Goal: Check status

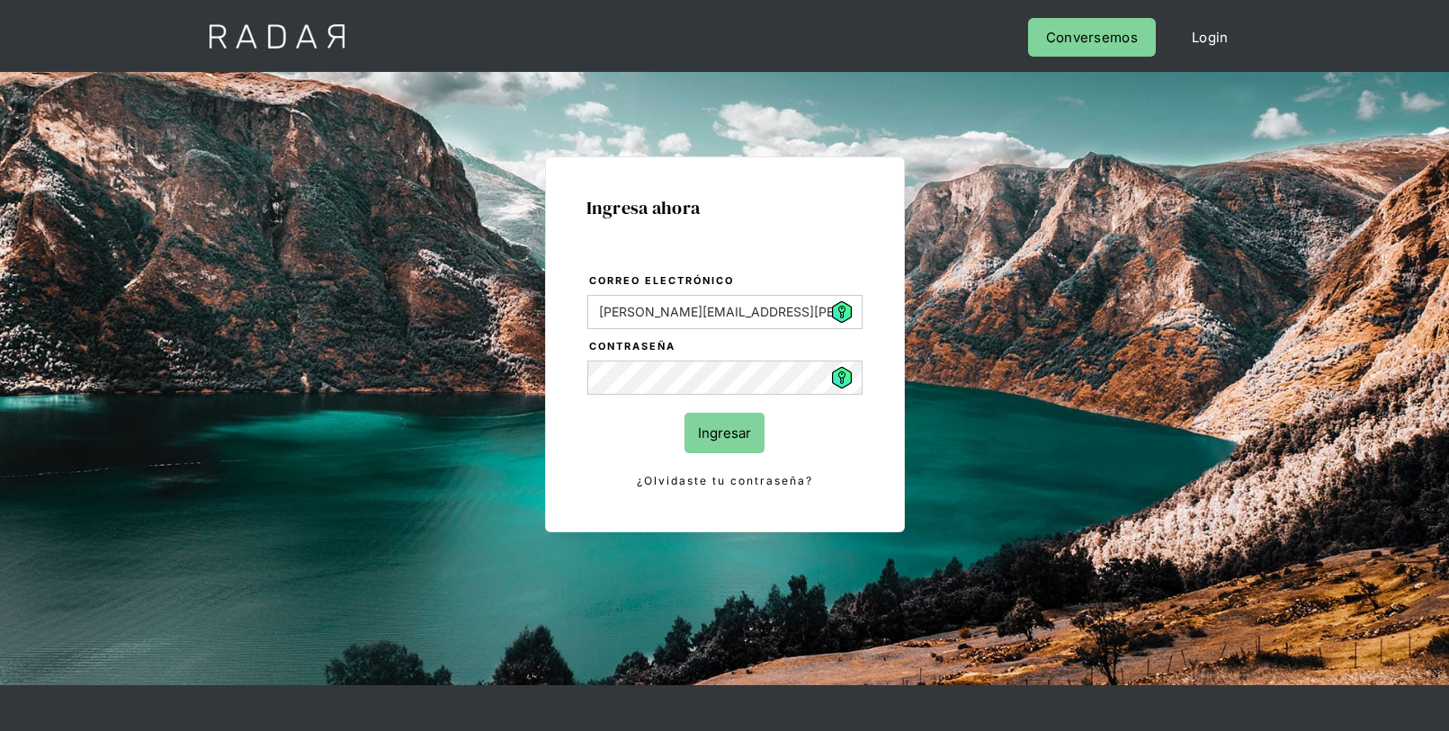
click at [724, 451] on input "Ingresar" at bounding box center [725, 433] width 80 height 40
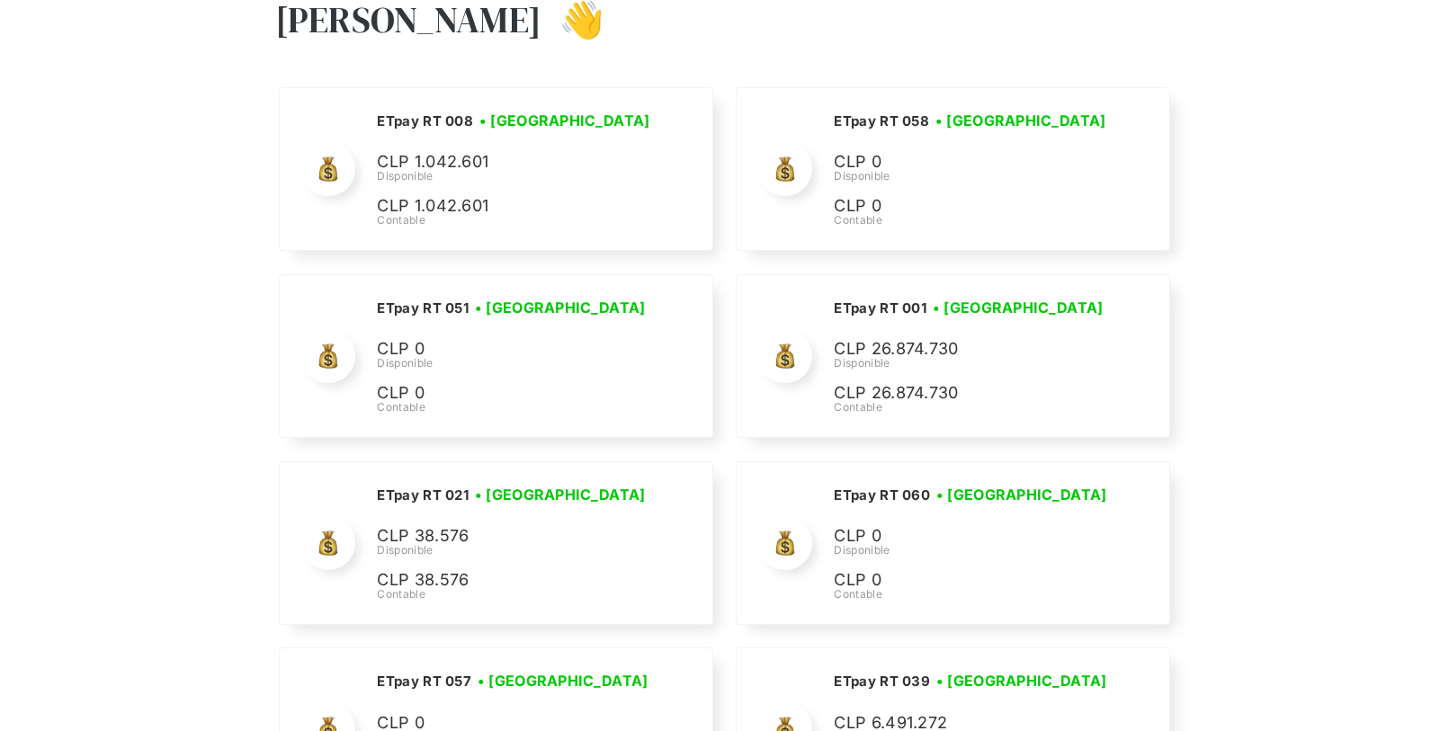
scroll to position [3115, 0]
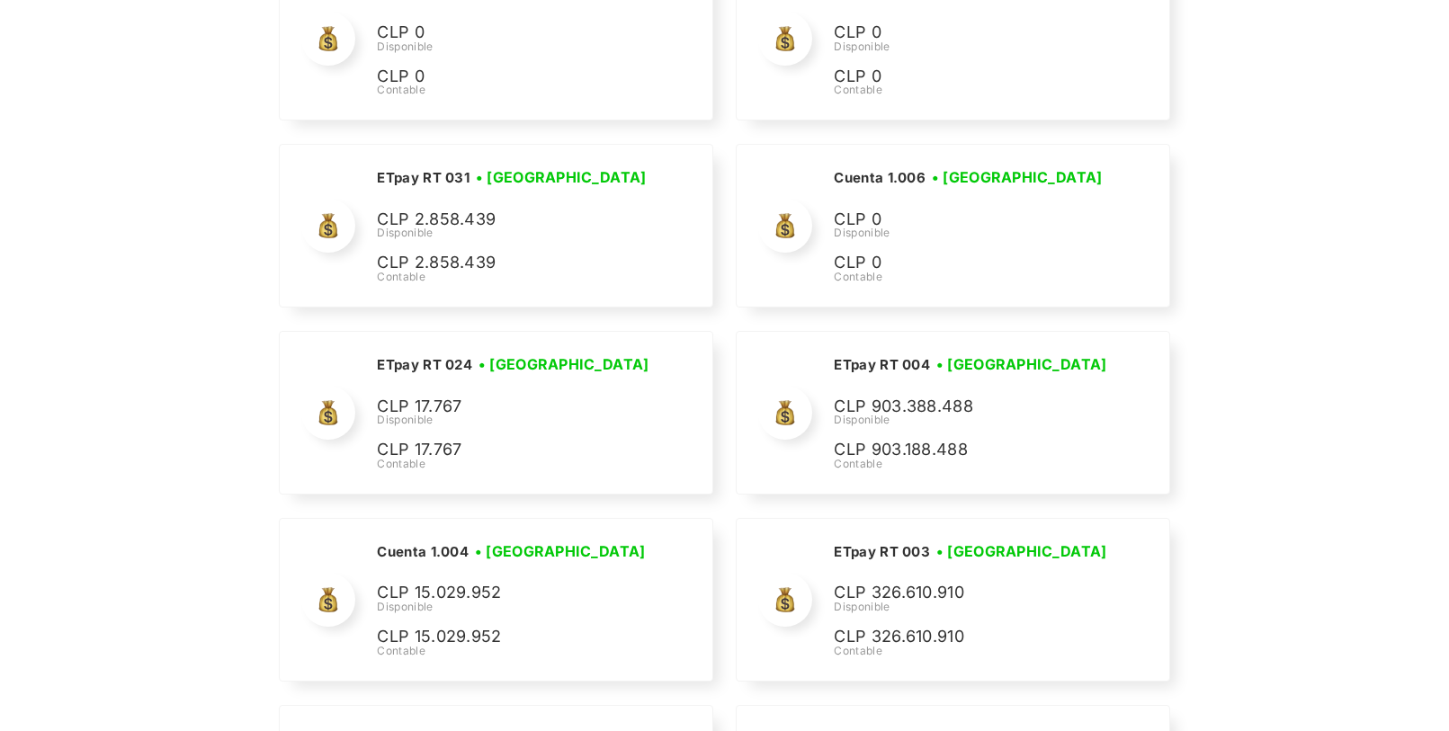
click at [1168, 497] on div "Nombre de la empresa • [GEOGRAPHIC_DATA] • Desconectada N/A Disponible N/A Cont…" at bounding box center [725, 510] width 900 height 6717
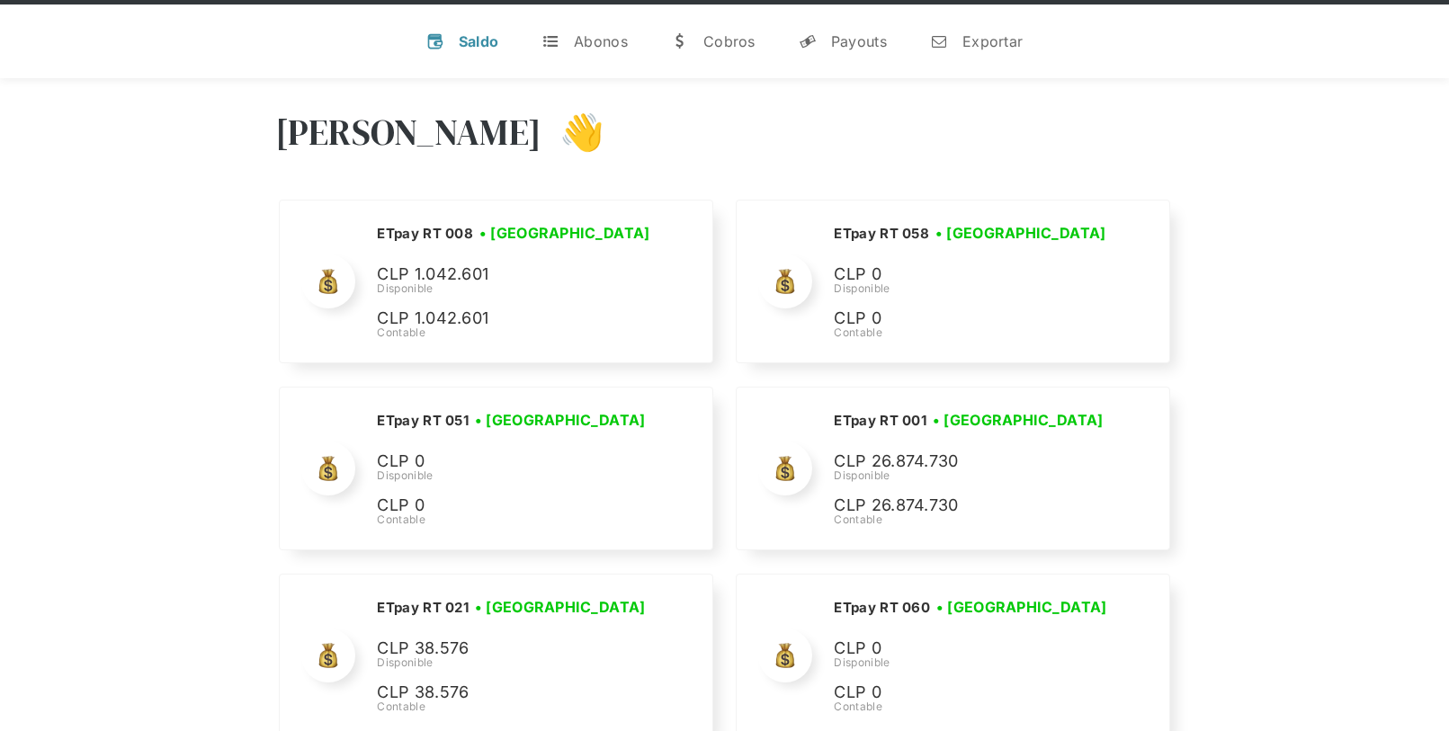
scroll to position [0, 0]
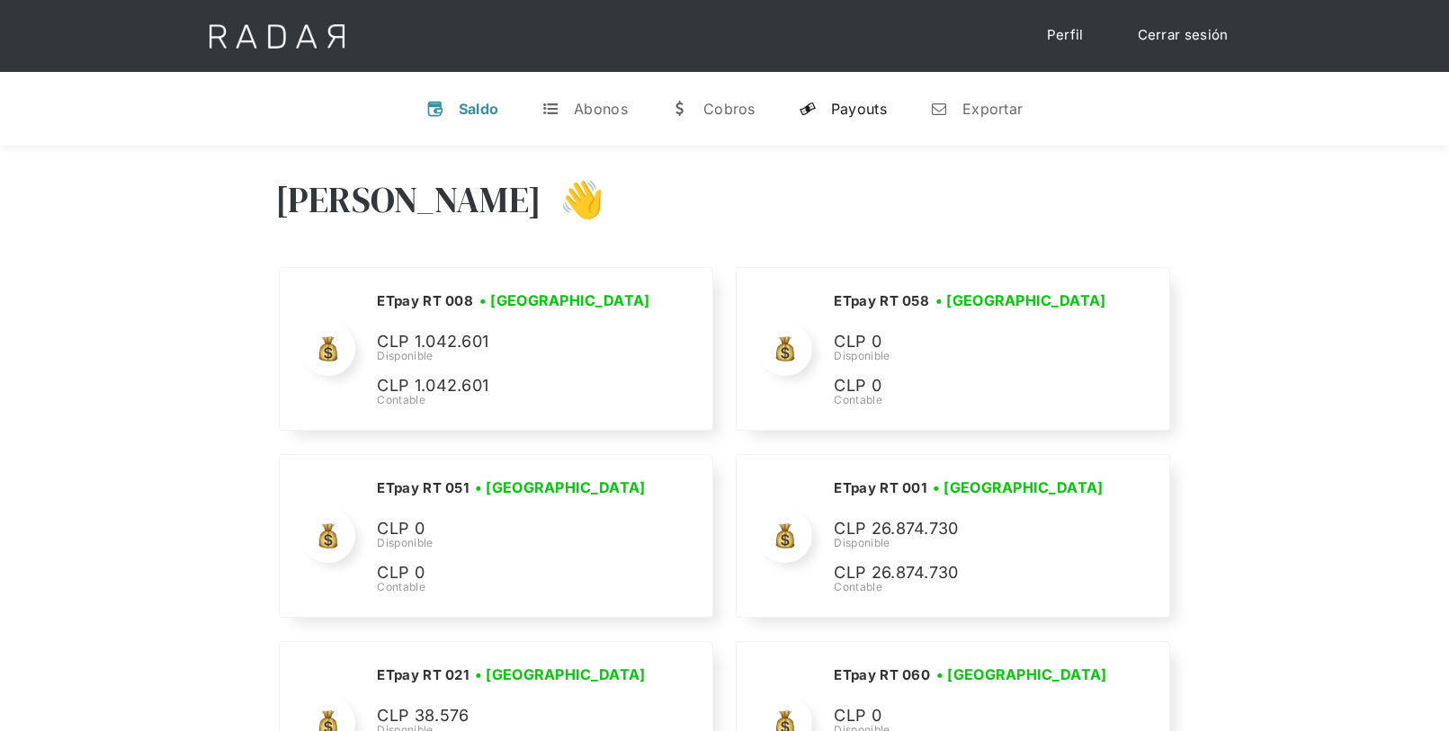
click at [855, 119] on link "y Payouts" at bounding box center [843, 108] width 117 height 47
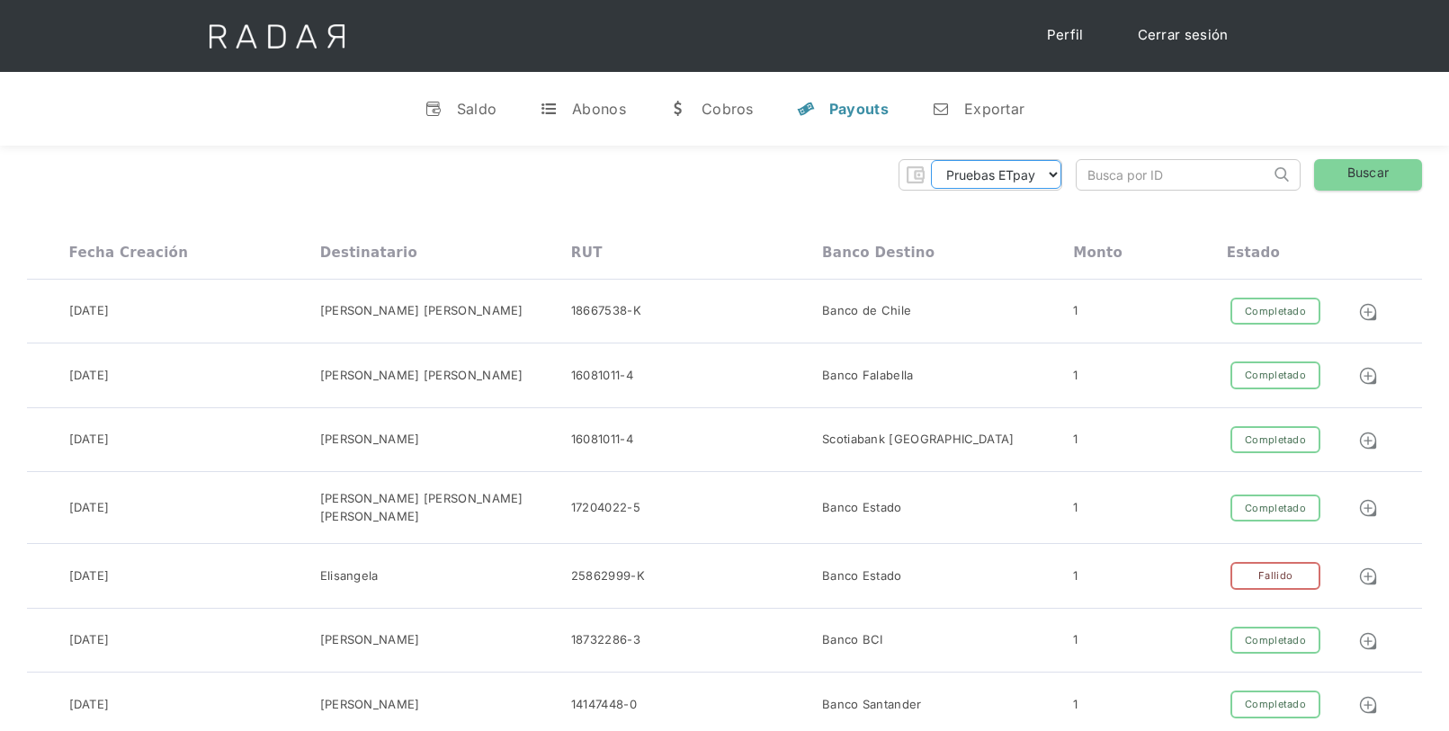
click at [964, 181] on select "Pruebas ETpay Cuenta 1.000 Cuenta 1.001 Cuenta 1.002 Cuenta 1.003 Cuenta 1.004 …" at bounding box center [996, 174] width 130 height 29
select select "etpay-rt-004"
click at [931, 160] on select "Pruebas ETpay Cuenta 1.000 Cuenta 1.001 Cuenta 1.002 Cuenta 1.003 Cuenta 1.004 …" at bounding box center [996, 174] width 130 height 29
click at [1362, 184] on link "Buscar" at bounding box center [1368, 174] width 108 height 31
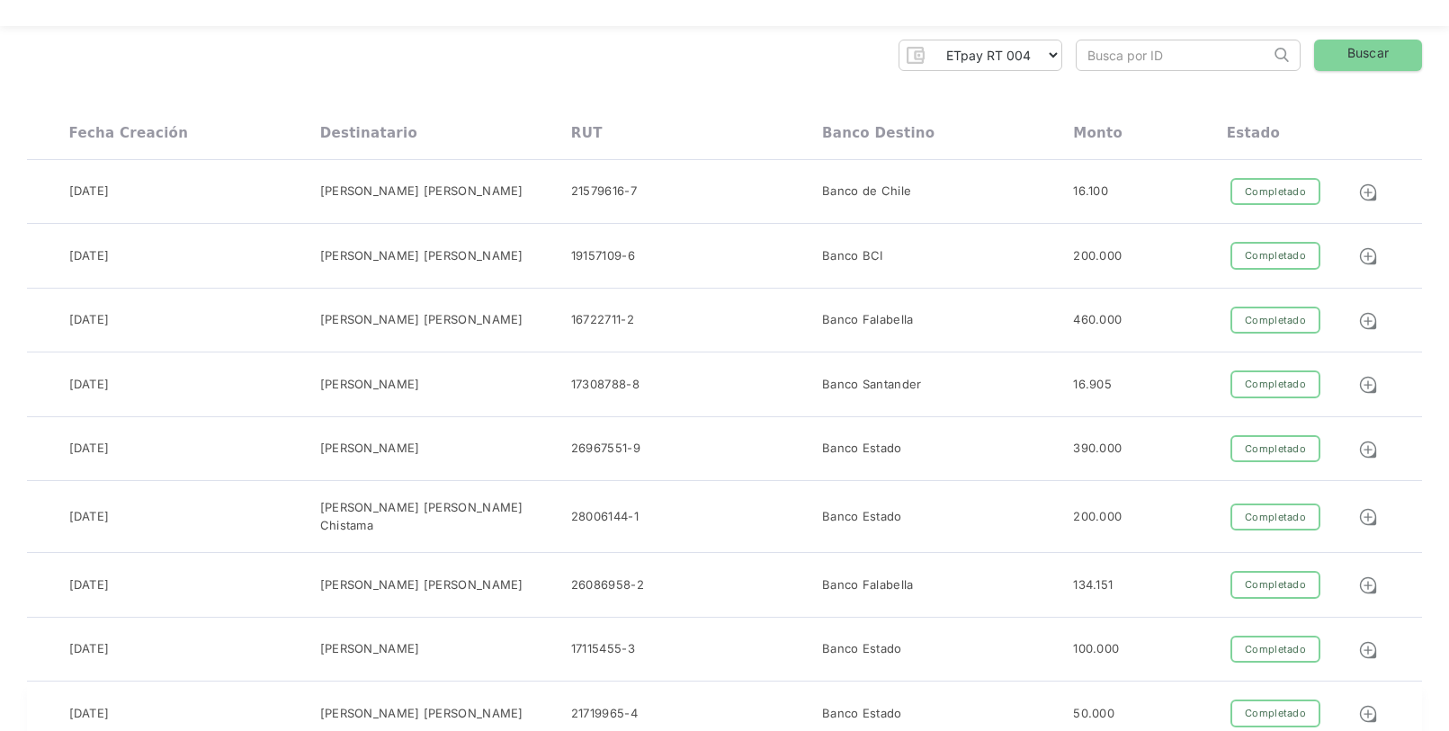
scroll to position [22, 0]
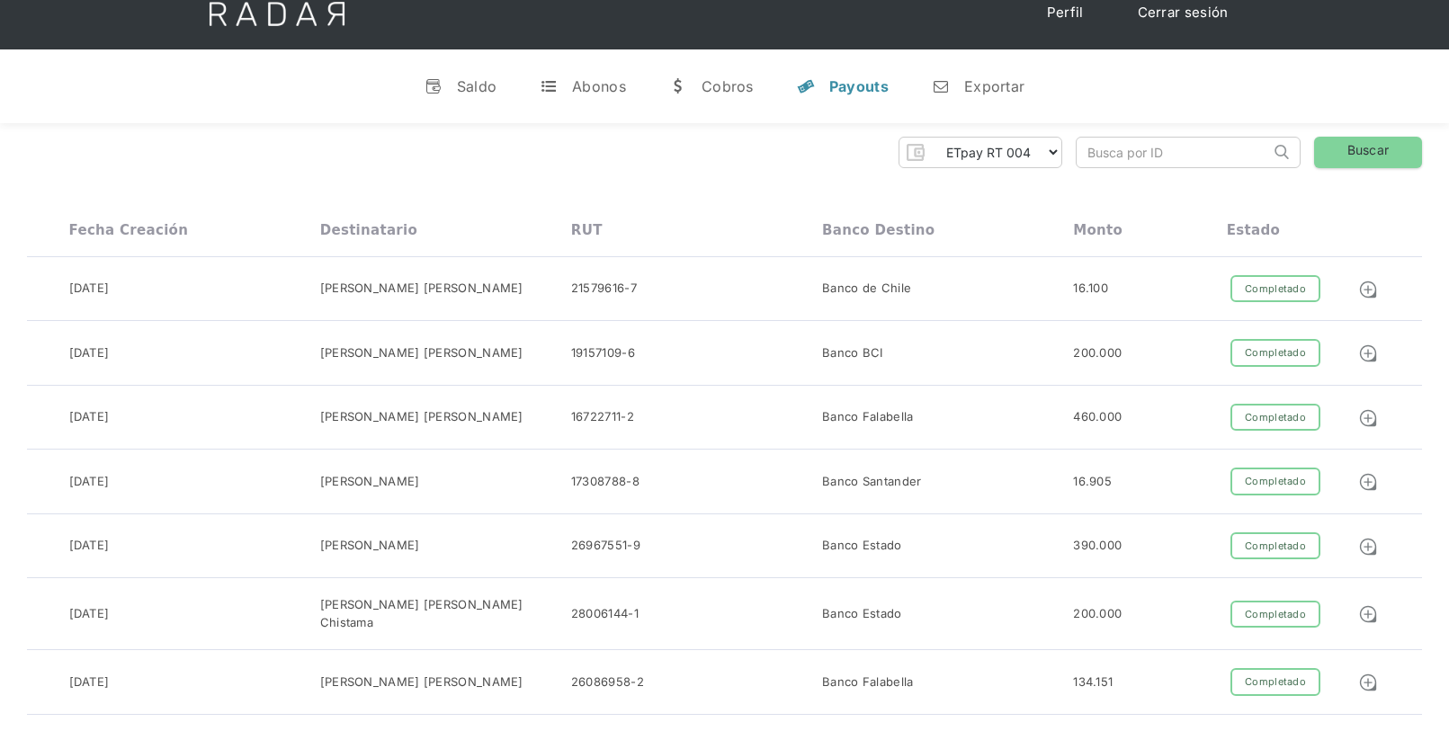
click at [1250, 210] on div "Fecha creación Destinatario RUT Banco destino Monto Estado" at bounding box center [724, 230] width 1395 height 53
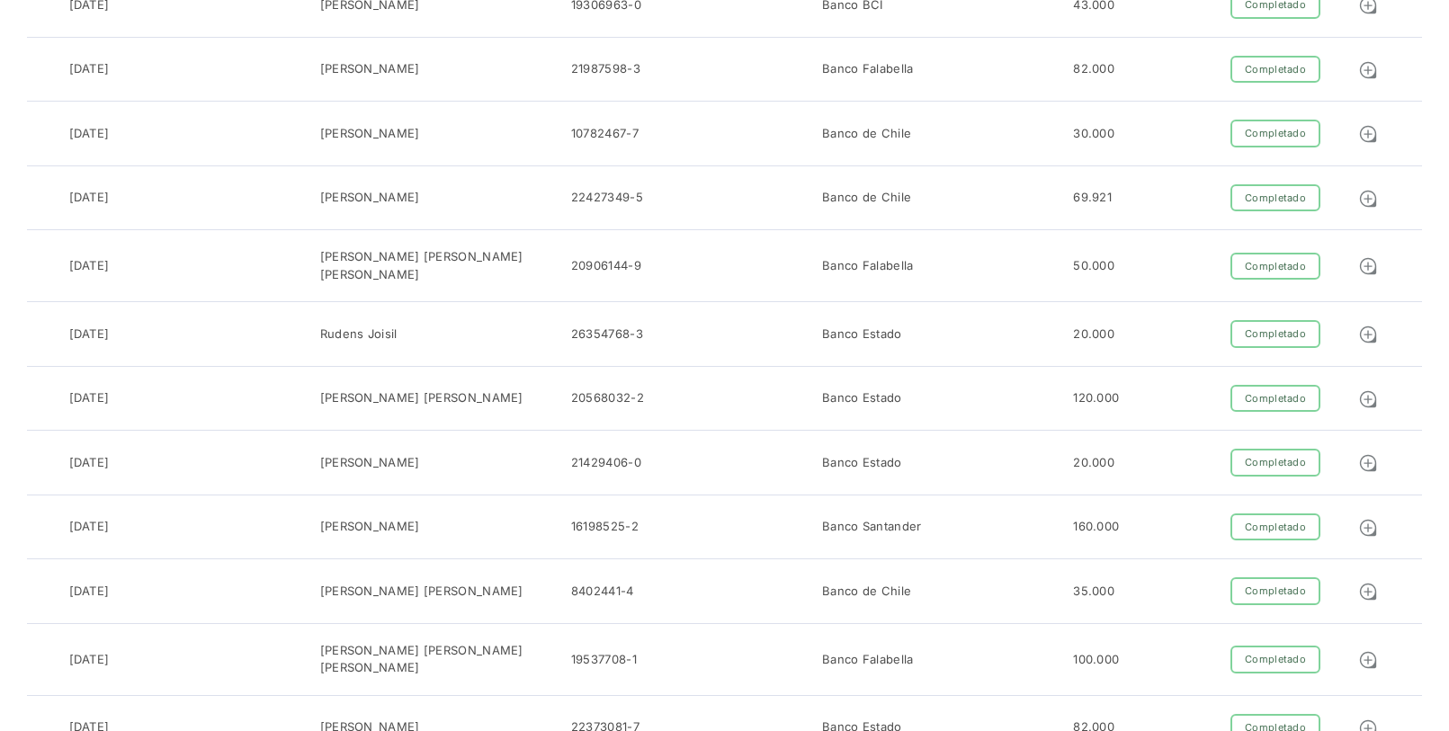
scroll to position [2648, 0]
